Goal: Task Accomplishment & Management: Manage account settings

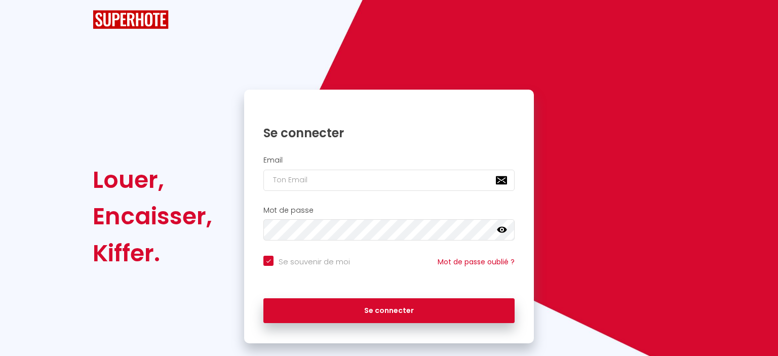
checkbox input "true"
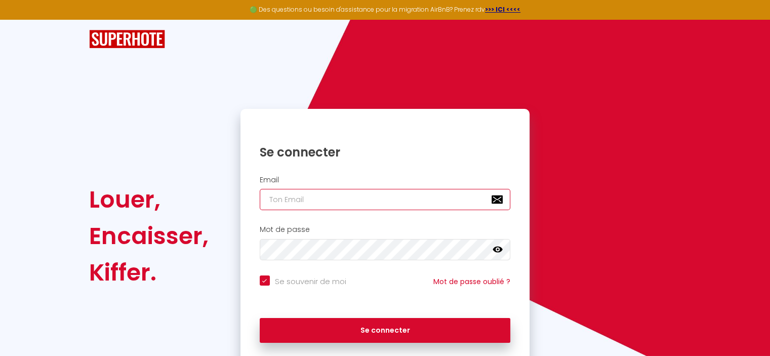
click at [342, 205] on input "email" at bounding box center [385, 199] width 251 height 21
type input "[EMAIL_ADDRESS][DOMAIN_NAME]"
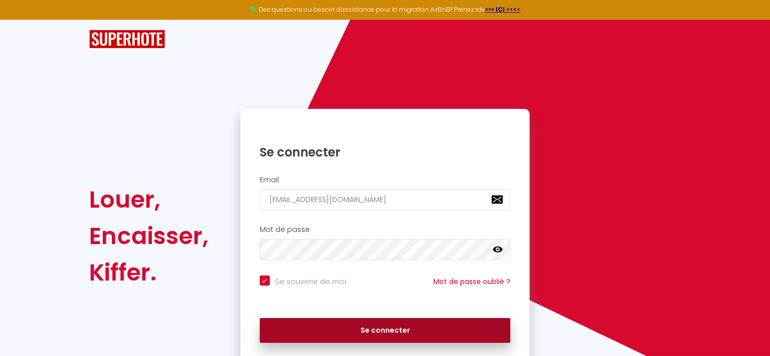
click at [373, 325] on button "Se connecter" at bounding box center [385, 330] width 251 height 25
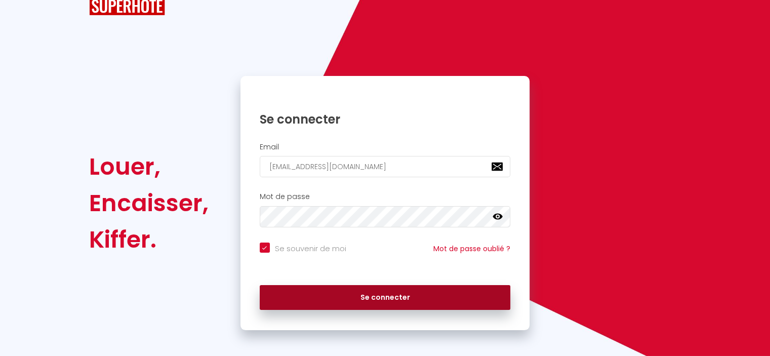
scroll to position [51, 0]
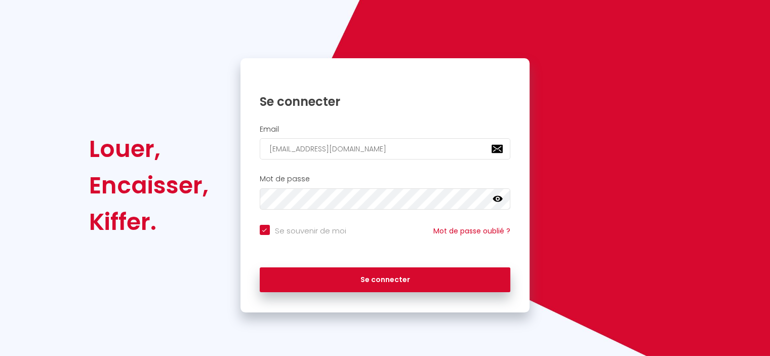
click at [500, 201] on icon at bounding box center [498, 199] width 10 height 6
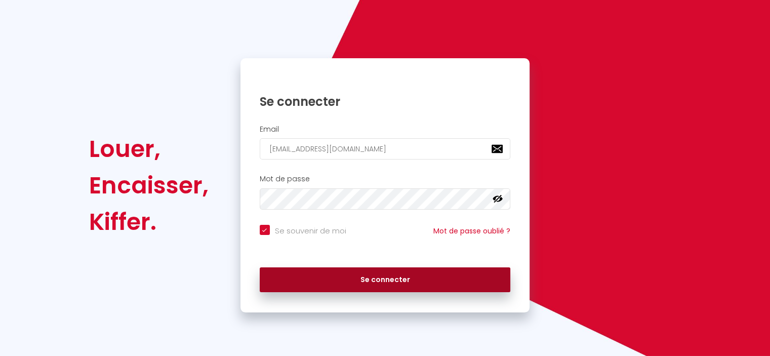
click at [449, 276] on button "Se connecter" at bounding box center [385, 279] width 251 height 25
click at [464, 274] on button "Se connecter" at bounding box center [385, 279] width 251 height 25
checkbox input "true"
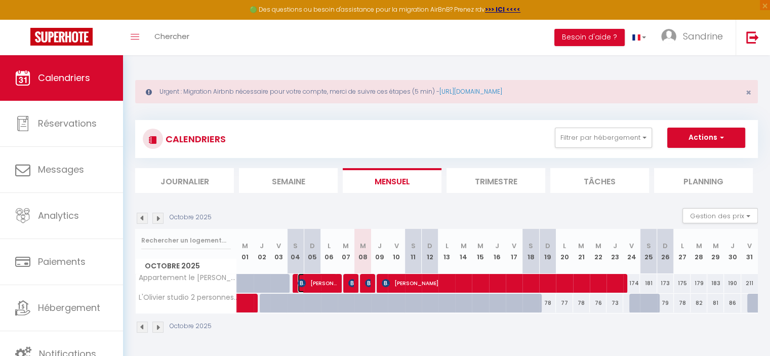
click at [326, 280] on span "[PERSON_NAME]" at bounding box center [317, 282] width 39 height 19
select select "OK"
select select "0"
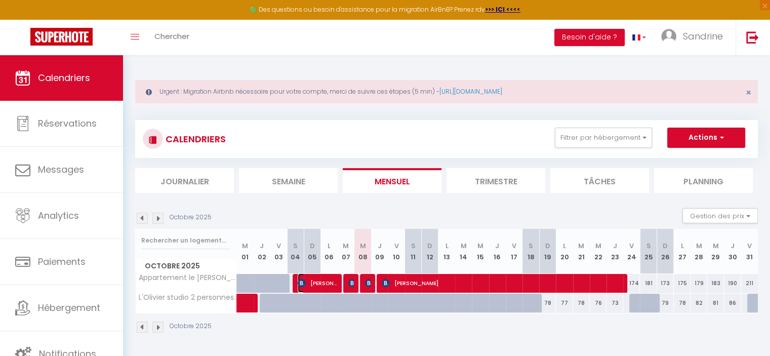
select select "1"
select select
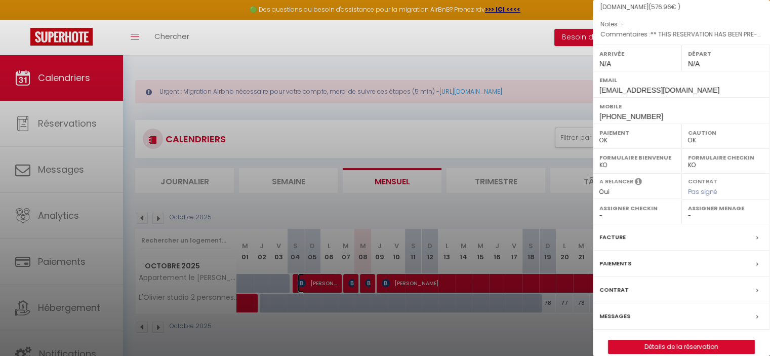
scroll to position [140, 0]
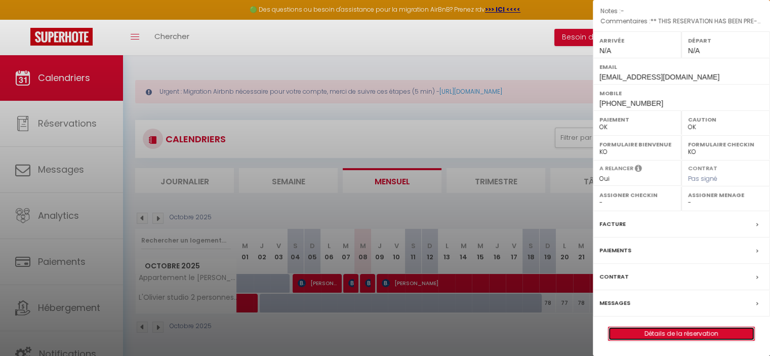
click at [689, 334] on link "Détails de la réservation" at bounding box center [682, 333] width 146 height 13
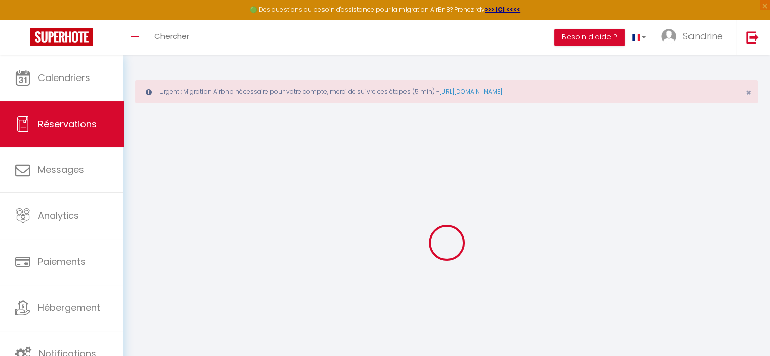
select select
checkbox input "false"
select select
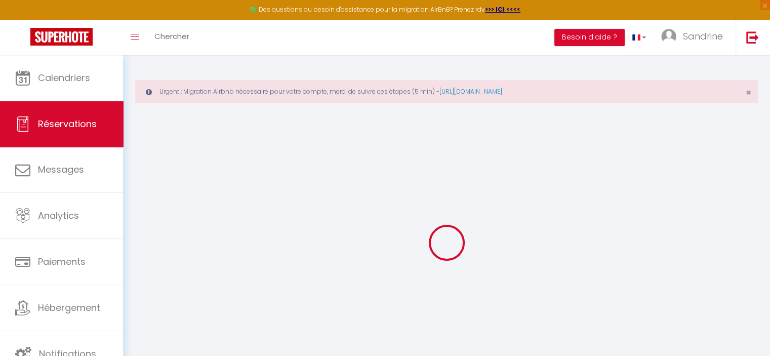
checkbox input "false"
type textarea "** THIS RESERVATION HAS BEEN PRE-PAID ** BOOKING NOTE : Payment charge is EUR 8…"
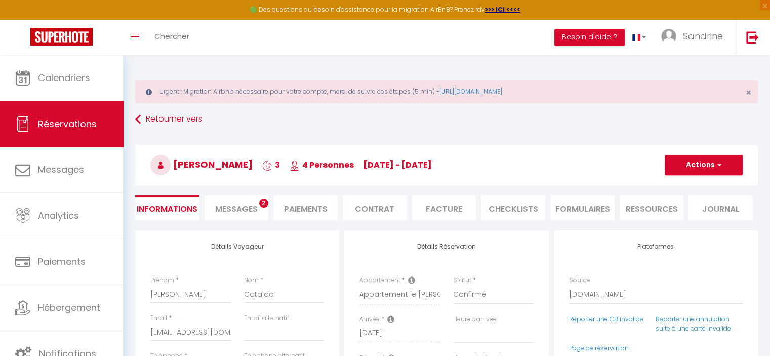
type input "70"
type input "24.34"
select select
checkbox input "false"
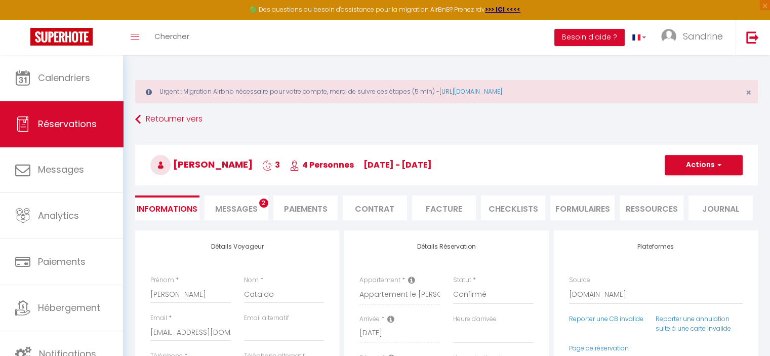
select select
click at [253, 205] on span "Messages" at bounding box center [236, 209] width 43 height 12
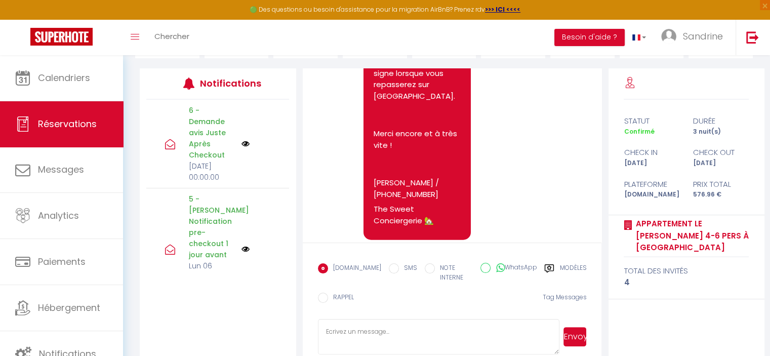
scroll to position [172, 0]
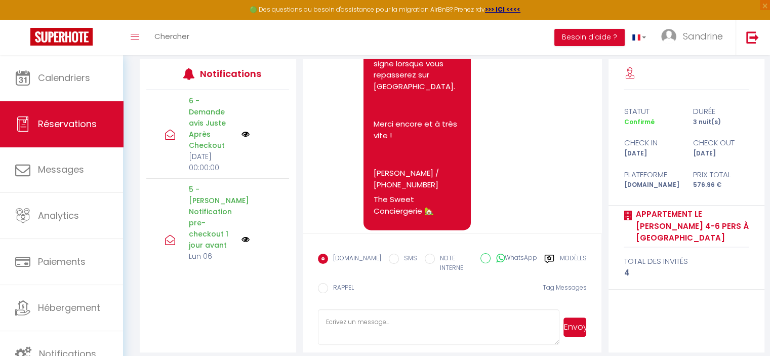
click at [430, 313] on textarea at bounding box center [439, 326] width 242 height 35
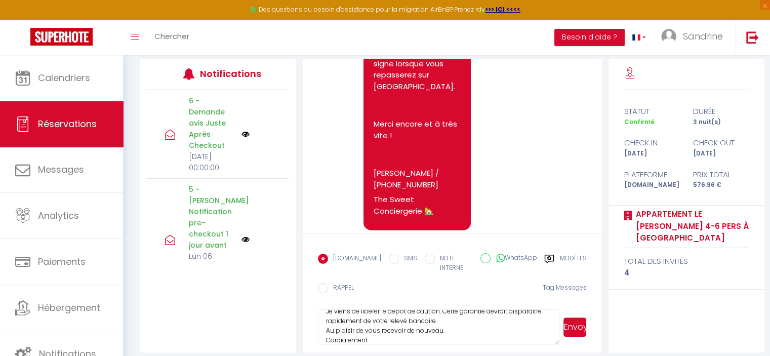
scroll to position [30, 0]
type textarea "Bonjour [PERSON_NAME], Je viens de libérer le dépôt de caution. Cette garantie …"
click at [577, 324] on button "Envoyer" at bounding box center [575, 326] width 23 height 19
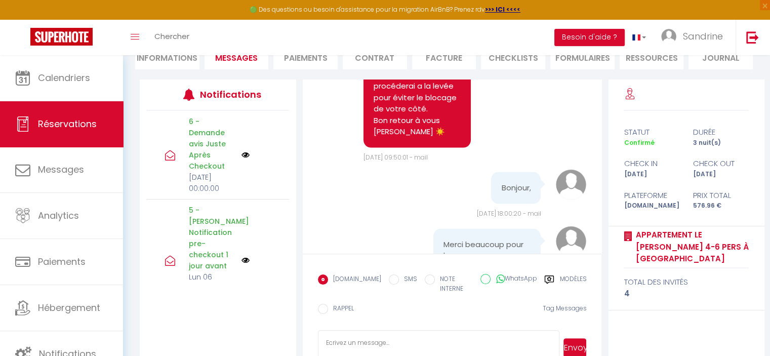
scroll to position [5872, 0]
